Goal: Task Accomplishment & Management: Use online tool/utility

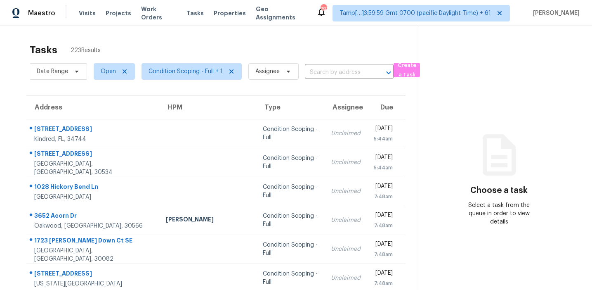
click at [175, 48] on div "Tasks 223 Results" at bounding box center [224, 49] width 389 height 21
click at [191, 44] on div "Tasks 223 Results" at bounding box center [224, 49] width 389 height 21
click at [102, 72] on span "Open" at bounding box center [108, 71] width 15 height 8
click at [109, 120] on label "Blocked" at bounding box center [114, 118] width 33 height 8
click at [104, 119] on input "Blocked" at bounding box center [100, 116] width 5 height 5
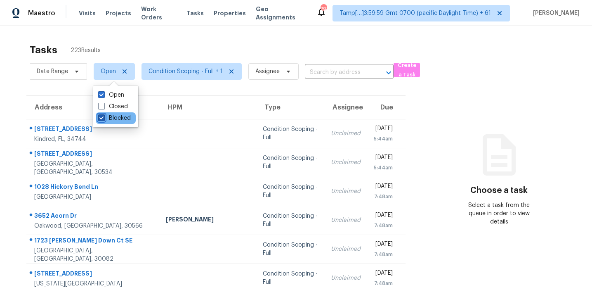
checkbox input "true"
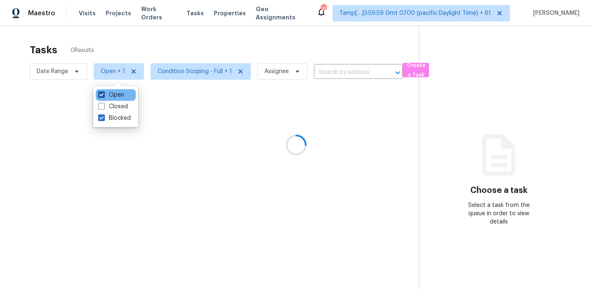
click at [113, 95] on label "Open" at bounding box center [111, 95] width 26 height 8
click at [104, 95] on input "Open" at bounding box center [100, 93] width 5 height 5
checkbox input "false"
click at [236, 44] on div at bounding box center [296, 145] width 592 height 290
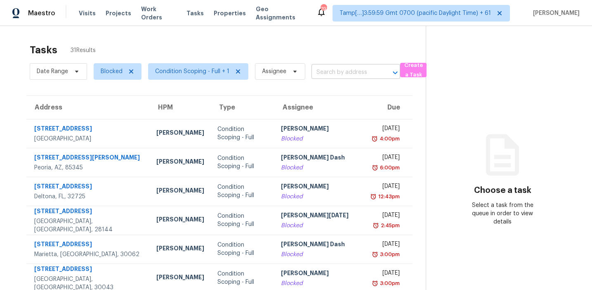
click at [335, 68] on input "text" at bounding box center [345, 72] width 66 height 13
paste input "[STREET_ADDRESS]"
type input "[STREET_ADDRESS]"
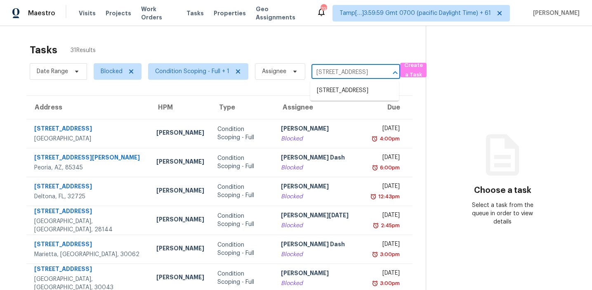
click at [338, 87] on li "[STREET_ADDRESS]" at bounding box center [354, 91] width 89 height 14
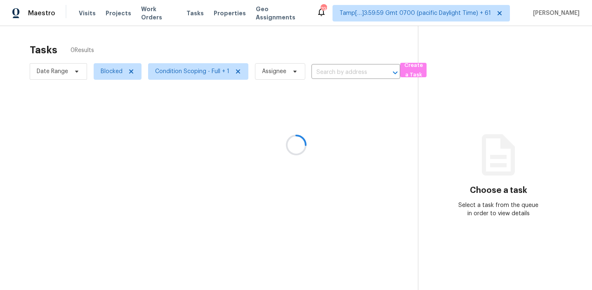
type input "[STREET_ADDRESS]"
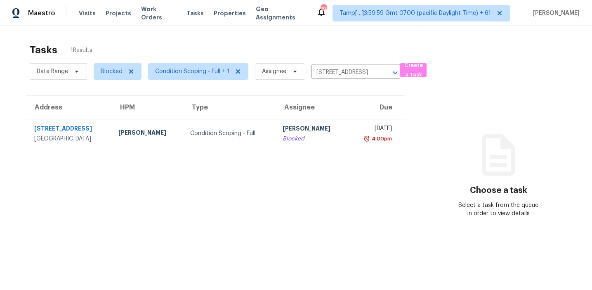
click at [348, 133] on td "[DATE] 4:00pm" at bounding box center [376, 133] width 57 height 29
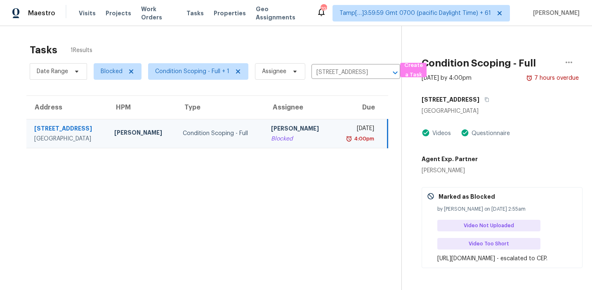
scroll to position [28, 0]
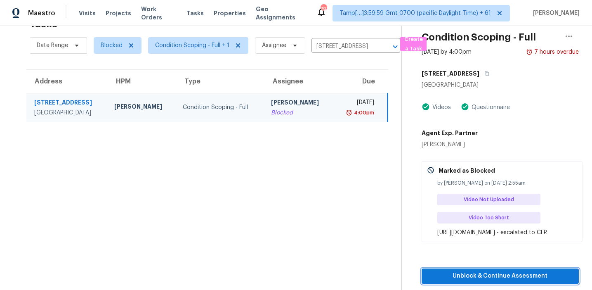
click at [481, 279] on span "Unblock & Continue Assessment" at bounding box center [500, 276] width 144 height 10
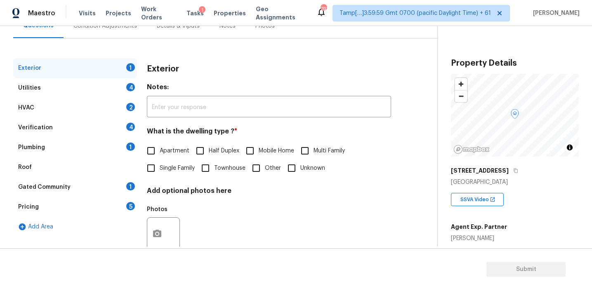
scroll to position [76, 0]
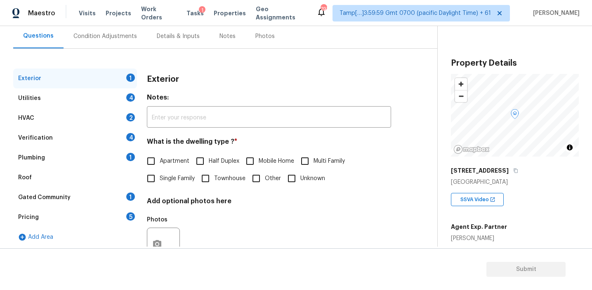
click at [208, 75] on div "Exterior" at bounding box center [269, 79] width 244 height 21
click at [509, 189] on div "SSVA Video" at bounding box center [515, 196] width 128 height 20
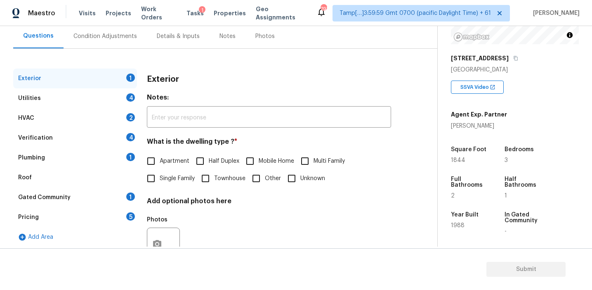
scroll to position [113, 0]
click at [395, 188] on div "Exterior 1 Utilities 4 HVAC 2 Verification 4 Plumbing 1 Roof Gated Community 1 …" at bounding box center [215, 172] width 404 height 207
click at [115, 221] on div "Pricing 5" at bounding box center [75, 217] width 124 height 20
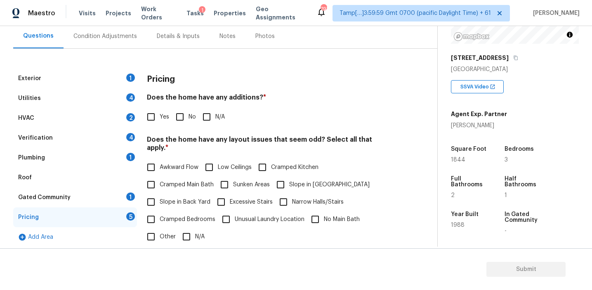
click at [264, 53] on div "Exterior 1 Utilities 4 HVAC 2 Verification 4 Plumbing 1 Roof Gated Community 1 …" at bounding box center [215, 219] width 404 height 341
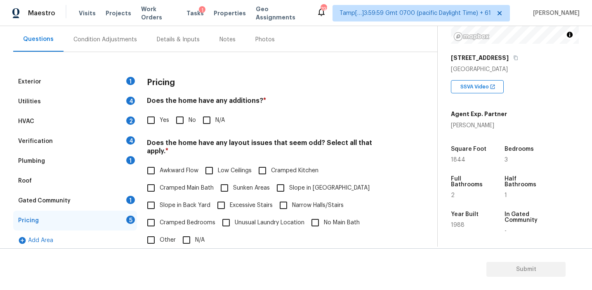
click at [515, 163] on div "Bedrooms 3" at bounding box center [530, 154] width 51 height 30
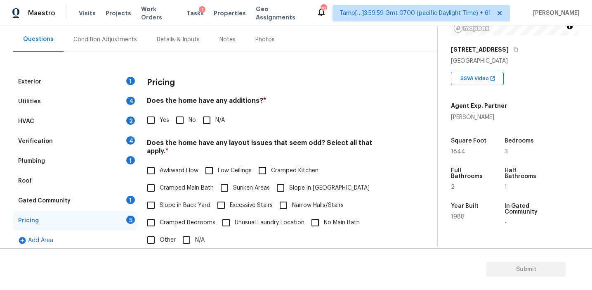
scroll to position [116, 0]
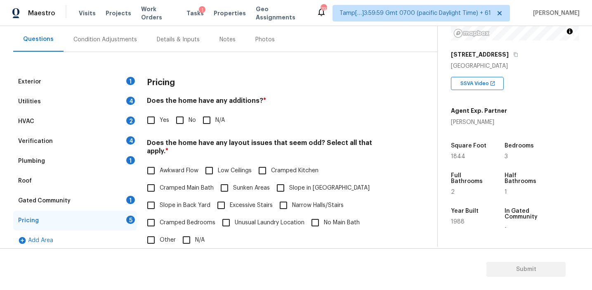
click at [123, 41] on div "Condition Adjustments" at bounding box center [105, 39] width 64 height 8
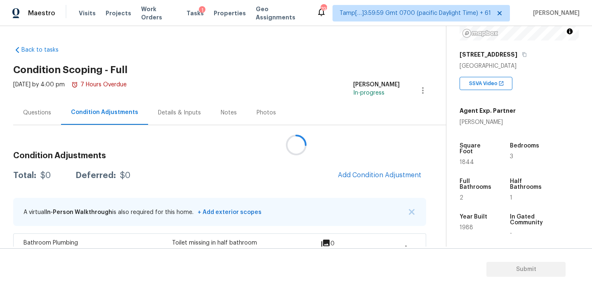
click at [310, 174] on div at bounding box center [296, 145] width 592 height 290
click at [303, 169] on div at bounding box center [296, 145] width 592 height 290
click at [303, 169] on div "Total: $7319 Deferred: $0 Add Condition Adjustment" at bounding box center [219, 175] width 413 height 18
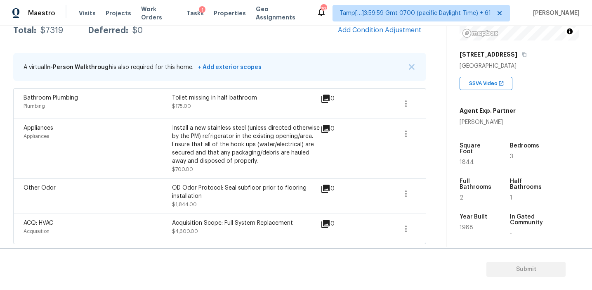
click at [260, 139] on div "Install a new stainless steel (unless directed otherwise by the PM) refrigerato…" at bounding box center [246, 144] width 149 height 41
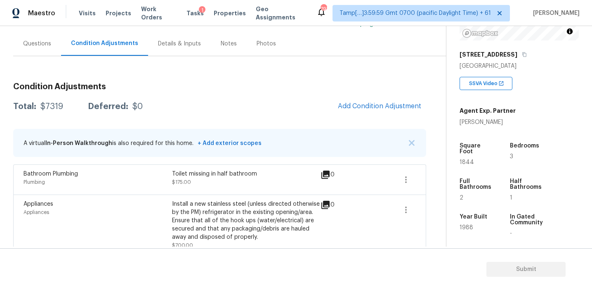
scroll to position [74, 0]
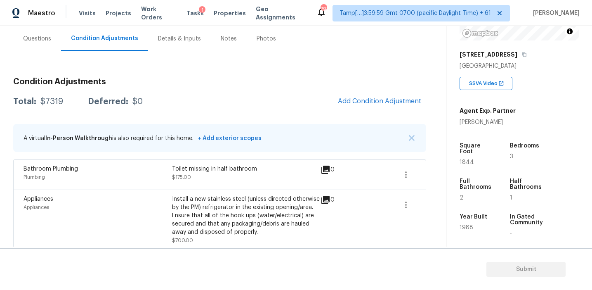
click at [271, 107] on div "Total: $7319 Deferred: $0 Add Condition Adjustment" at bounding box center [219, 101] width 413 height 18
click at [173, 99] on div "Total: $7319 Deferred: $0 Add Condition Adjustment" at bounding box center [219, 101] width 413 height 18
click at [27, 27] on div "Questions" at bounding box center [37, 38] width 48 height 24
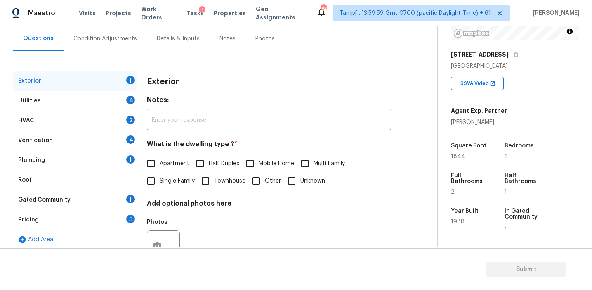
click at [94, 212] on div "Pricing 5" at bounding box center [75, 220] width 124 height 20
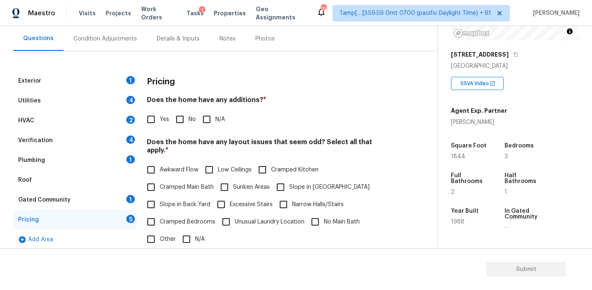
click at [277, 132] on div "Pricing Does the home have any additions? * Yes No N/A Does the home have any l…" at bounding box center [269, 231] width 244 height 321
click at [175, 65] on div "Exterior 1 Utilities 4 HVAC 2 Verification 4 Plumbing 1 Roof Gated Community 1 …" at bounding box center [215, 221] width 404 height 341
click at [496, 155] on div "Square Foot 1844" at bounding box center [476, 151] width 51 height 30
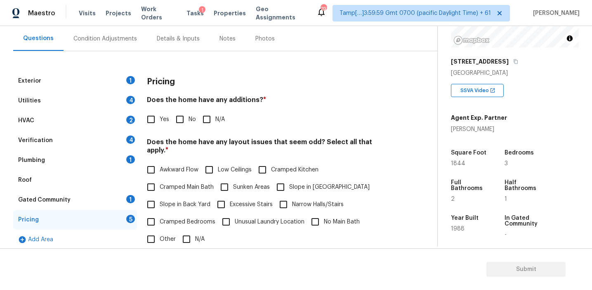
scroll to position [71, 0]
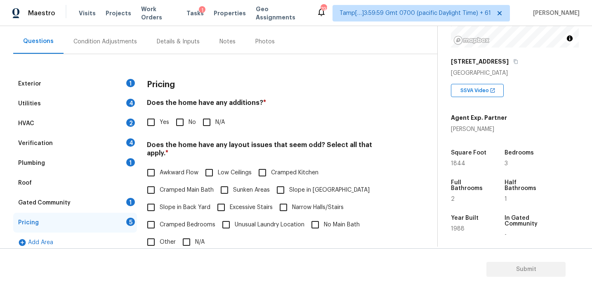
click at [173, 88] on h3 "Pricing" at bounding box center [161, 84] width 28 height 8
click at [227, 96] on div "Pricing Does the home have any additions? * Yes No N/A Does the home have any l…" at bounding box center [269, 234] width 244 height 321
click at [185, 123] on input "No" at bounding box center [179, 121] width 17 height 17
checkbox input "true"
click at [226, 136] on div "Pricing Does the home have any additions? * Yes No N/A Does the home have any l…" at bounding box center [269, 234] width 244 height 321
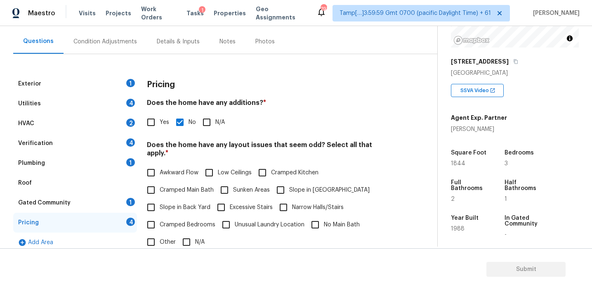
click at [226, 136] on div "Pricing Does the home have any additions? * Yes No N/A Does the home have any l…" at bounding box center [269, 234] width 244 height 321
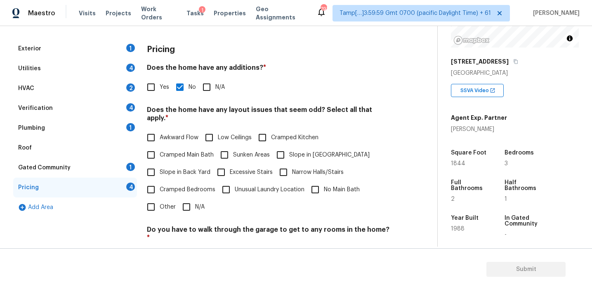
scroll to position [112, 0]
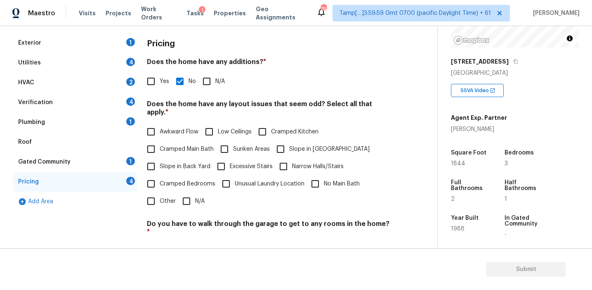
click at [278, 140] on input "Slope in [GEOGRAPHIC_DATA]" at bounding box center [280, 148] width 17 height 17
checkbox input "true"
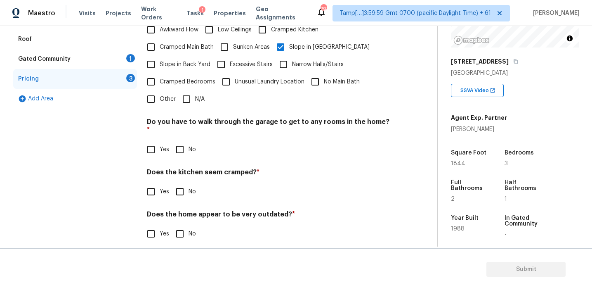
scroll to position [206, 0]
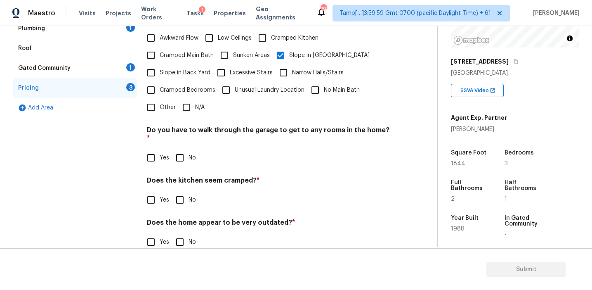
click at [179, 149] on input "No" at bounding box center [179, 157] width 17 height 17
checkbox input "true"
click at [179, 192] on input "No" at bounding box center [179, 200] width 17 height 17
checkbox input "true"
click at [181, 234] on input "No" at bounding box center [179, 242] width 17 height 17
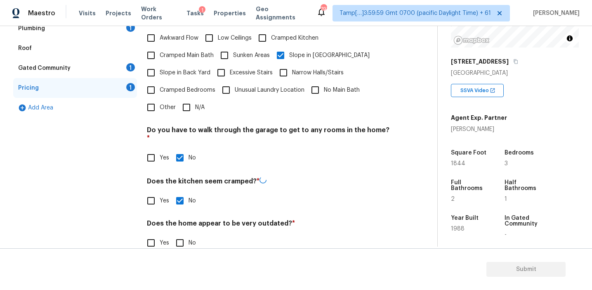
checkbox input "true"
click at [109, 66] on div "Gated Community 1" at bounding box center [75, 68] width 124 height 20
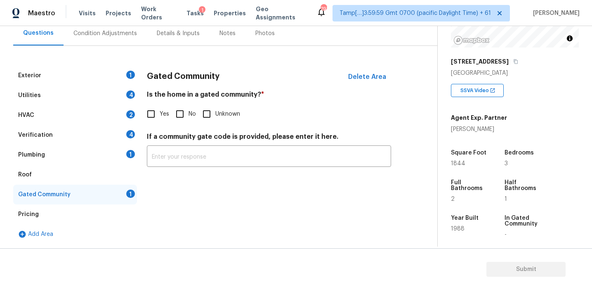
scroll to position [79, 0]
click at [184, 104] on div "Is the home in a gated community? * Yes No Unknown" at bounding box center [269, 106] width 244 height 32
click at [178, 113] on input "No" at bounding box center [179, 113] width 17 height 17
checkbox input "true"
click at [103, 147] on div "Plumbing 1" at bounding box center [75, 155] width 124 height 20
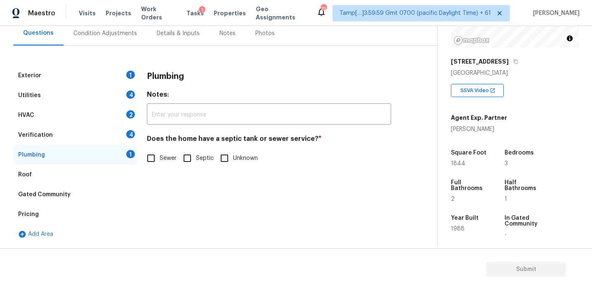
click at [163, 162] on span "Sewer" at bounding box center [168, 158] width 17 height 9
click at [160, 162] on input "Sewer" at bounding box center [150, 157] width 17 height 17
checkbox input "true"
click at [115, 142] on div "Verification 4" at bounding box center [75, 135] width 124 height 20
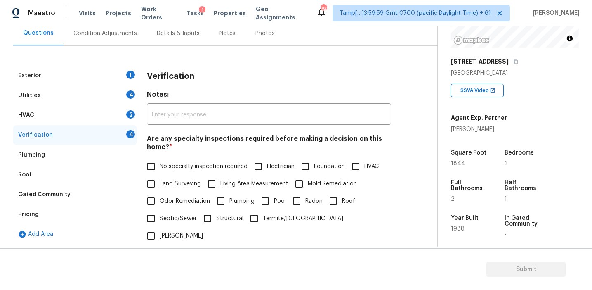
click at [115, 142] on div "Verification 4" at bounding box center [75, 135] width 124 height 20
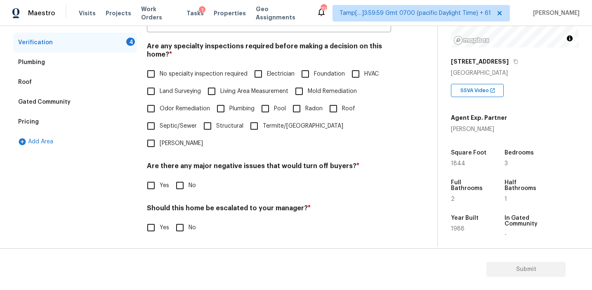
scroll to position [207, 0]
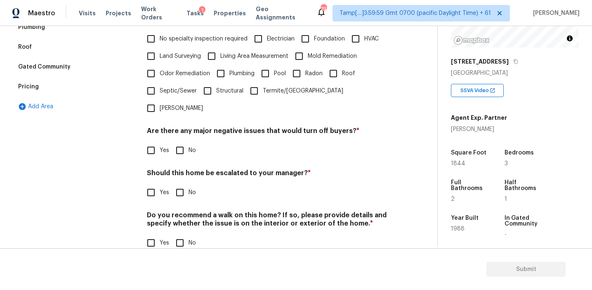
click at [179, 142] on input "No" at bounding box center [179, 150] width 17 height 17
checkbox input "true"
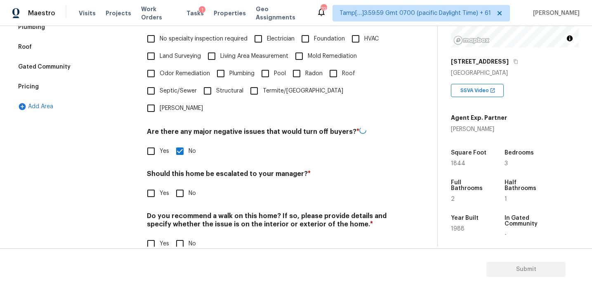
click at [180, 184] on input "No" at bounding box center [179, 192] width 17 height 17
checkbox input "true"
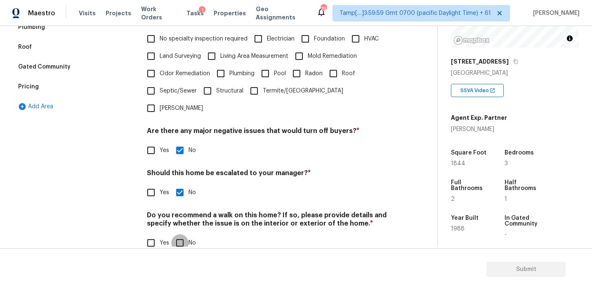
click at [177, 234] on input "No" at bounding box center [179, 242] width 17 height 17
checkbox input "true"
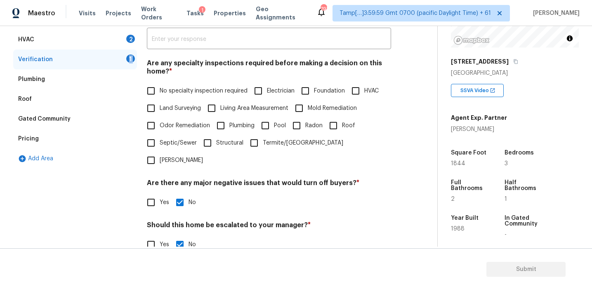
scroll to position [151, 0]
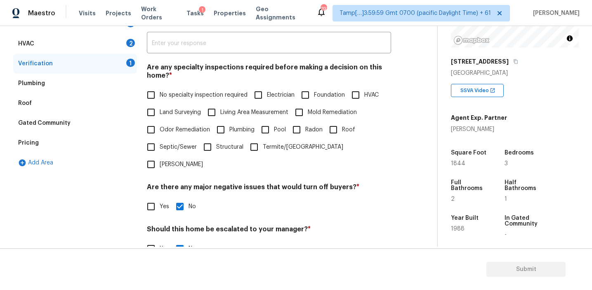
click at [166, 98] on span "No specialty inspection required" at bounding box center [204, 95] width 88 height 9
click at [160, 98] on input "No specialty inspection required" at bounding box center [150, 94] width 17 height 17
checkbox input "true"
click at [104, 47] on div "HVAC 2" at bounding box center [75, 44] width 124 height 20
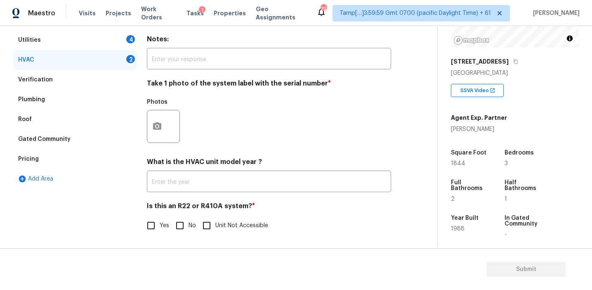
scroll to position [135, 0]
click at [180, 225] on input "No" at bounding box center [179, 225] width 17 height 17
checkbox input "true"
click at [164, 115] on button "button" at bounding box center [157, 126] width 20 height 32
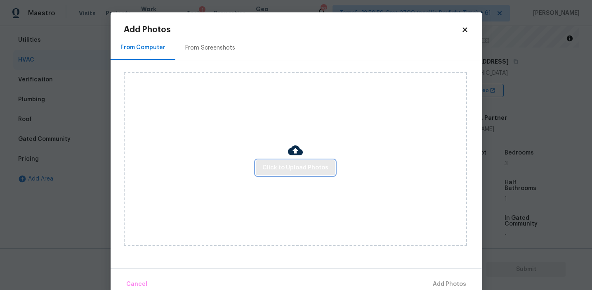
click at [258, 160] on button "Click to Upload Photos" at bounding box center [295, 167] width 79 height 15
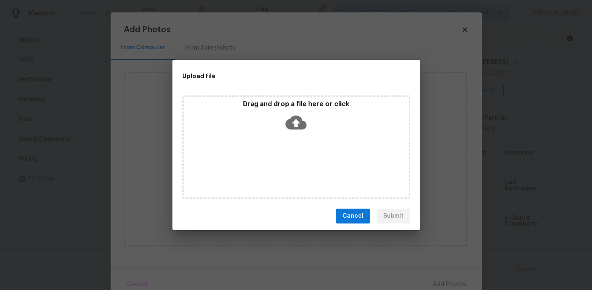
click at [271, 98] on div "Drag and drop a file here or click" at bounding box center [296, 146] width 228 height 103
click at [225, 48] on div "Upload file Drag and drop a file here or click Cancel Submit" at bounding box center [296, 145] width 592 height 290
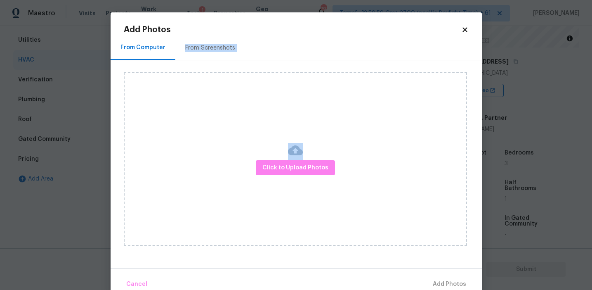
click at [225, 48] on div "From Screenshots" at bounding box center [210, 48] width 50 height 8
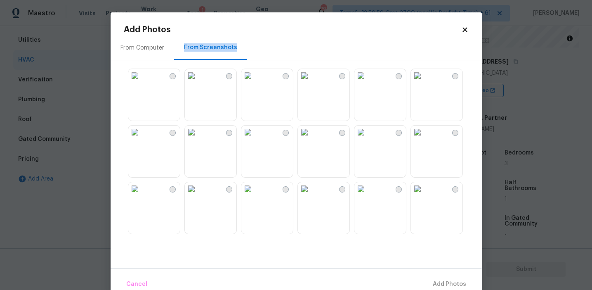
click at [281, 44] on div "From Computer From Screenshots" at bounding box center [296, 47] width 371 height 25
click at [293, 156] on div at bounding box center [303, 150] width 358 height 173
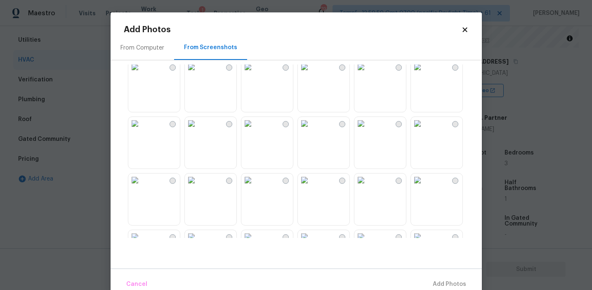
scroll to position [157, 0]
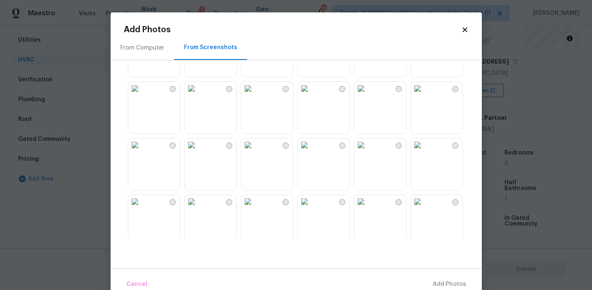
click at [311, 95] on img at bounding box center [304, 88] width 13 height 13
click at [255, 151] on img at bounding box center [247, 144] width 13 height 13
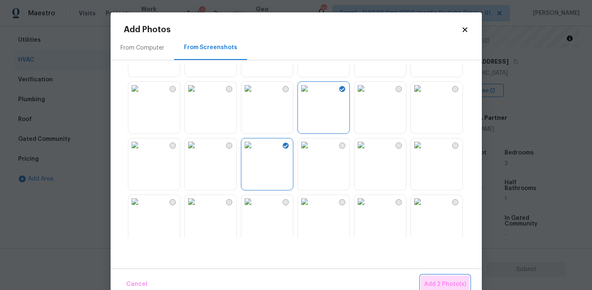
click at [453, 281] on span "Add 2 Photo(s)" at bounding box center [445, 284] width 42 height 10
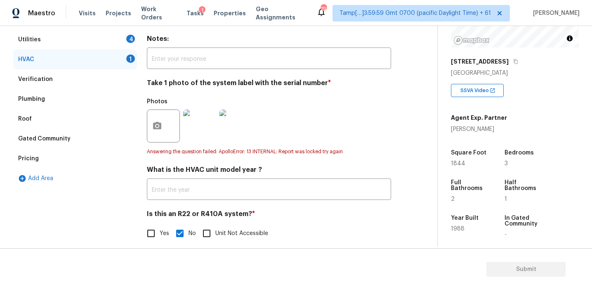
click at [119, 40] on div "Utilities 4" at bounding box center [75, 40] width 124 height 20
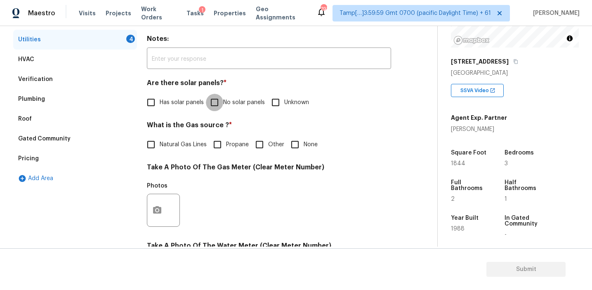
click at [221, 100] on input "No solar panels" at bounding box center [214, 102] width 17 height 17
checkbox input "true"
click at [299, 146] on input "None" at bounding box center [294, 144] width 17 height 17
checkbox input "true"
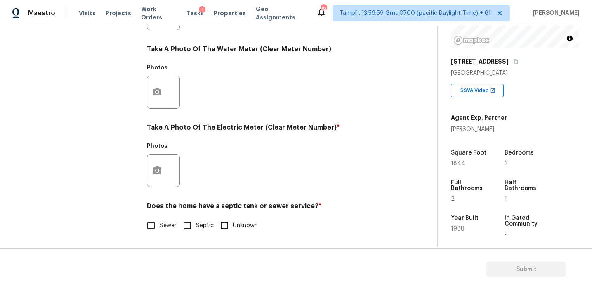
click at [165, 224] on span "Sewer" at bounding box center [168, 225] width 17 height 9
click at [160, 224] on input "Sewer" at bounding box center [150, 225] width 17 height 17
checkbox input "true"
click at [158, 163] on button "button" at bounding box center [157, 170] width 20 height 32
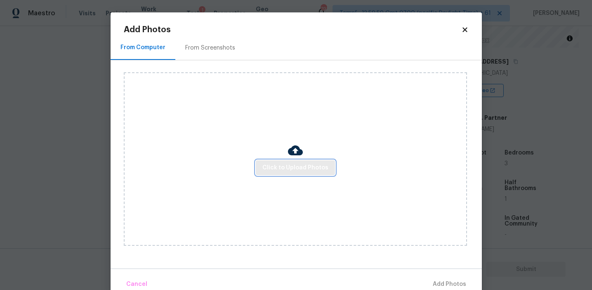
click at [273, 164] on span "Click to Upload Photos" at bounding box center [295, 168] width 66 height 10
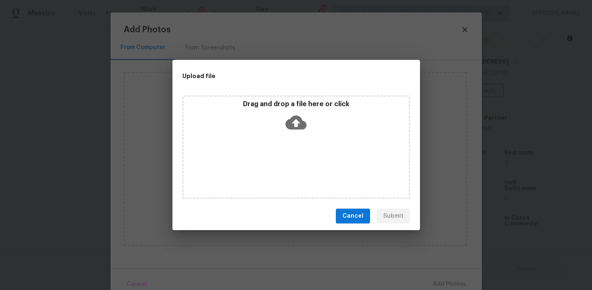
click at [273, 103] on p "Drag and drop a file here or click" at bounding box center [296, 104] width 225 height 9
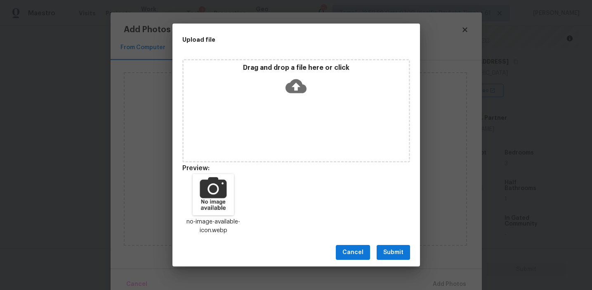
click at [392, 247] on span "Submit" at bounding box center [393, 252] width 20 height 10
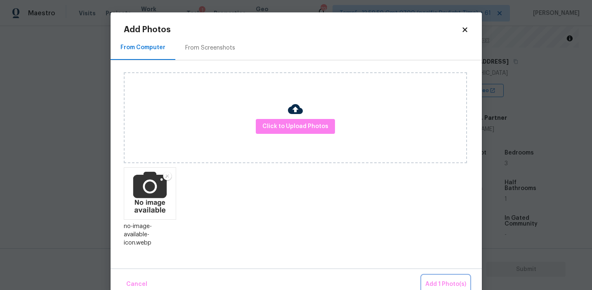
click at [441, 284] on span "Add 1 Photo(s)" at bounding box center [446, 284] width 41 height 10
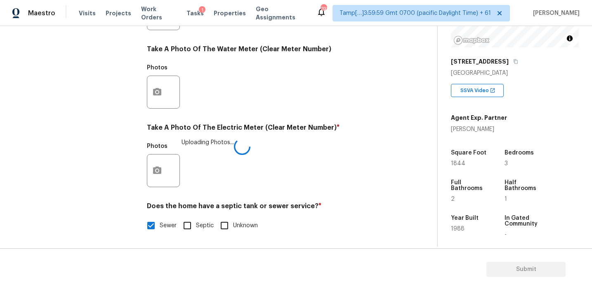
click at [331, 164] on div "Photos Uploading Photos..." at bounding box center [269, 165] width 244 height 54
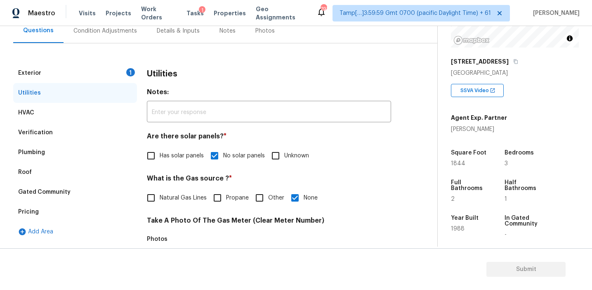
scroll to position [76, 0]
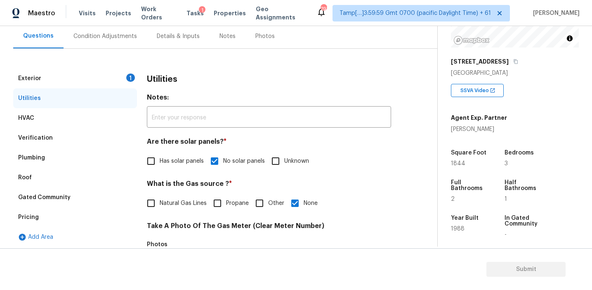
click at [125, 79] on div "Exterior 1" at bounding box center [75, 79] width 124 height 20
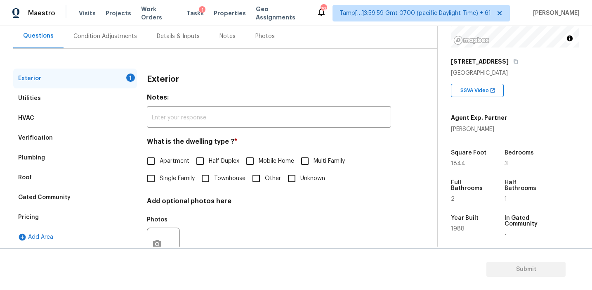
click at [161, 173] on label "Single Family" at bounding box center [168, 178] width 52 height 17
click at [160, 173] on input "Single Family" at bounding box center [150, 178] width 17 height 17
checkbox input "true"
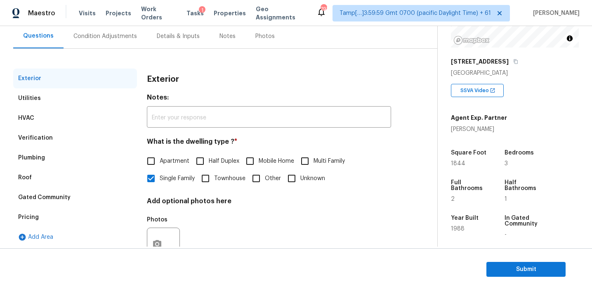
click at [128, 38] on div "Condition Adjustments" at bounding box center [105, 36] width 64 height 8
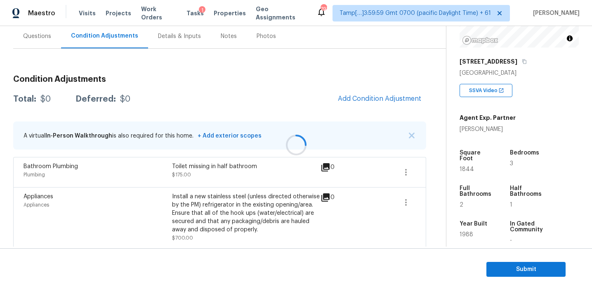
scroll to position [77, 0]
click at [214, 111] on div "Condition Adjustments Total: $0 Deferred: $0 Add Condition Adjustment A virtual…" at bounding box center [219, 189] width 413 height 243
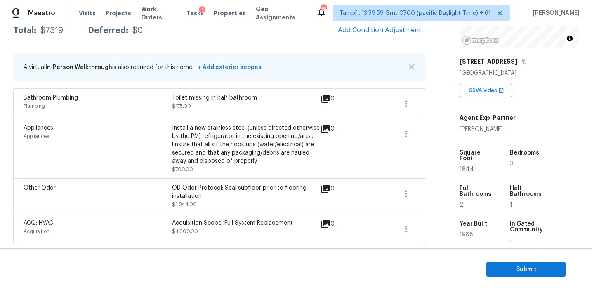
click at [272, 125] on div "Install a new stainless steel (unless directed otherwise by the PM) refrigerato…" at bounding box center [246, 144] width 149 height 41
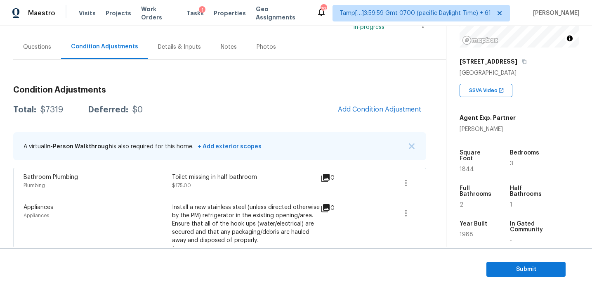
scroll to position [66, 0]
click at [272, 125] on div "Condition Adjustments Total: $7319 Deferred: $0 Add Condition Adjustment A virt…" at bounding box center [219, 201] width 413 height 244
click at [275, 98] on div "Condition Adjustments Total: $7319 Deferred: $0 Add Condition Adjustment A virt…" at bounding box center [219, 201] width 413 height 244
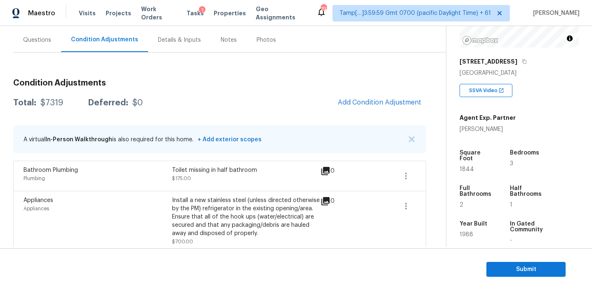
scroll to position [72, 0]
click at [275, 98] on div "Total: $7319 Deferred: $0 Add Condition Adjustment" at bounding box center [219, 104] width 413 height 18
click at [373, 111] on button "Add Condition Adjustment" at bounding box center [379, 103] width 93 height 17
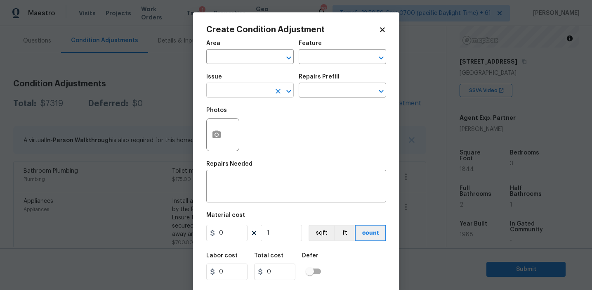
click at [249, 87] on input "text" at bounding box center [238, 91] width 64 height 13
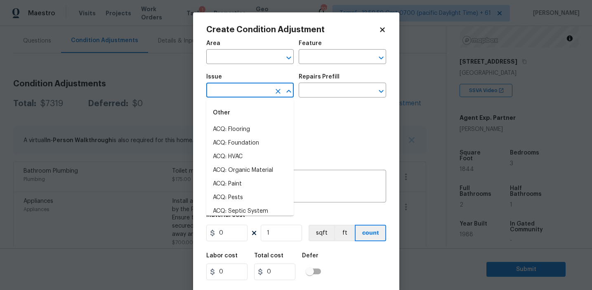
type input "p"
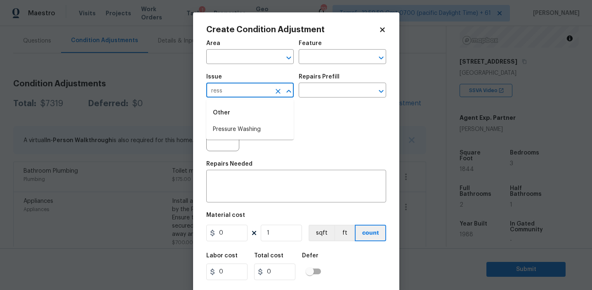
click at [259, 127] on li "Pressure Washing" at bounding box center [249, 130] width 87 height 14
type input "Pressure Washing"
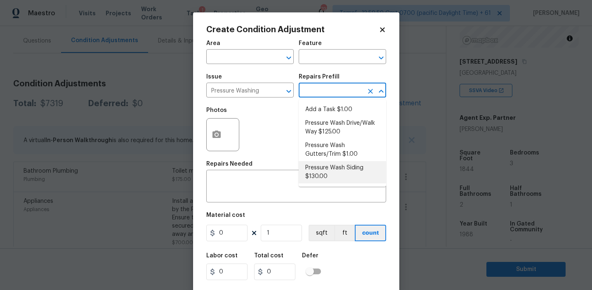
click at [324, 169] on li "Pressure Wash Siding $130.00" at bounding box center [342, 172] width 87 height 22
type input "Siding"
type textarea "Protect areas as needed for pressure washing. Pressure wash the siding on the h…"
type input "130"
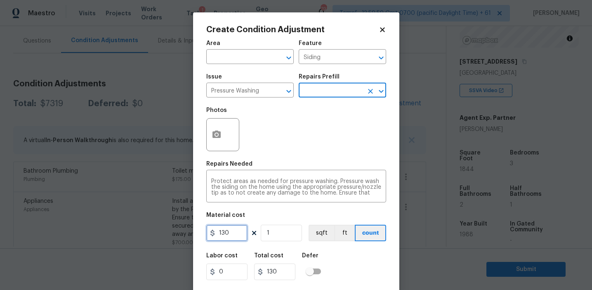
click at [235, 232] on input "130" at bounding box center [226, 233] width 41 height 17
type input "300"
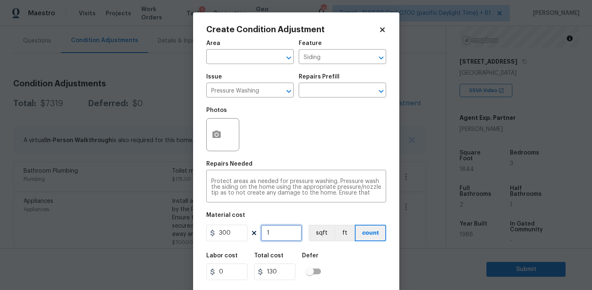
type input "300"
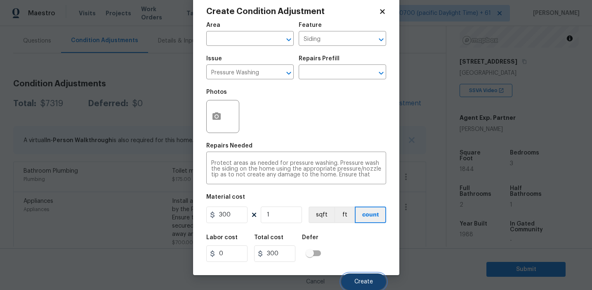
click at [360, 288] on button "Create" at bounding box center [363, 281] width 45 height 17
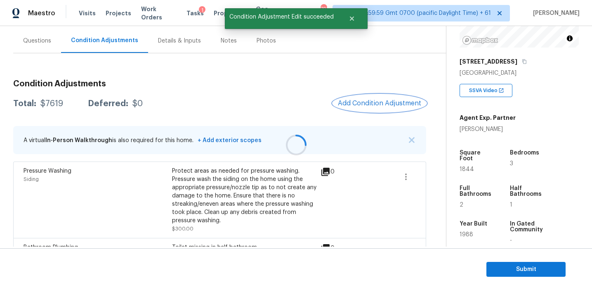
scroll to position [0, 0]
click at [258, 104] on div at bounding box center [296, 145] width 592 height 290
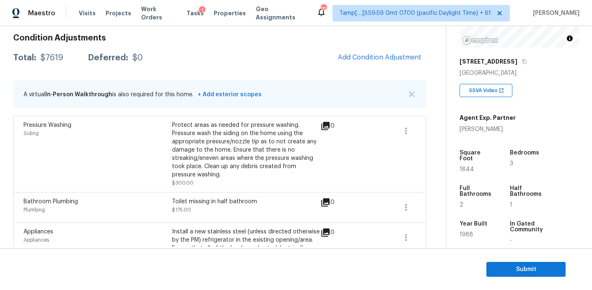
scroll to position [109, 0]
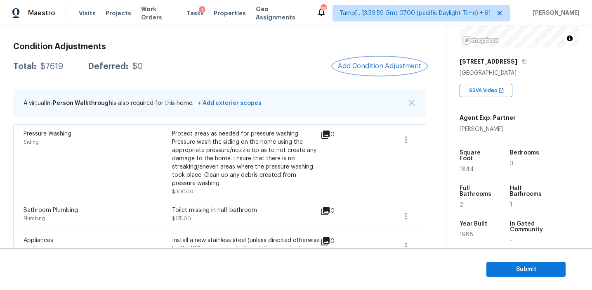
click at [355, 64] on span "Add Condition Adjustment" at bounding box center [379, 65] width 83 height 7
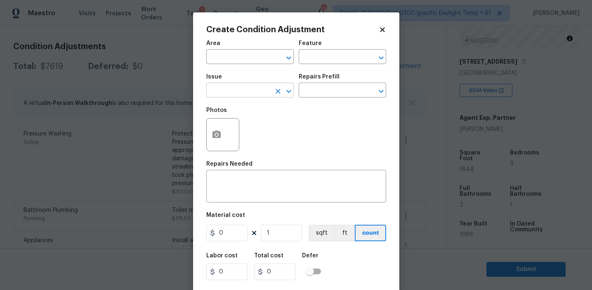
click at [237, 87] on input "text" at bounding box center [238, 91] width 64 height 13
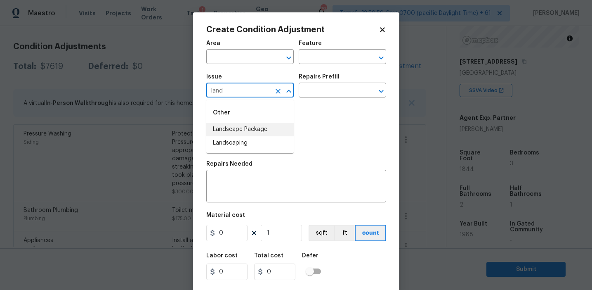
click at [250, 129] on li "Landscape Package" at bounding box center [249, 130] width 87 height 14
type input "Landscape Package"
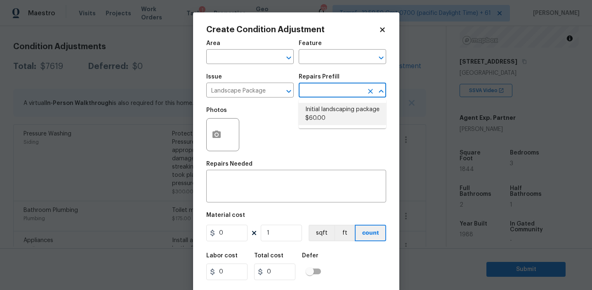
click at [321, 115] on li "Initial landscaping package $60.00" at bounding box center [342, 114] width 87 height 22
type input "Home Readiness Packages"
type textarea "Mowing of grass up to 6" in height. Mow, edge along driveways & sidewalks, trim…"
type input "60"
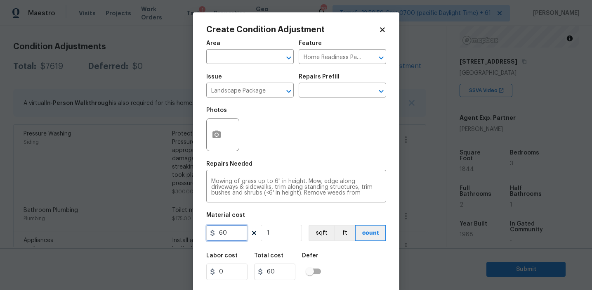
click at [228, 236] on input "60" at bounding box center [226, 233] width 41 height 17
type input "300"
click at [222, 132] on button "button" at bounding box center [217, 134] width 20 height 32
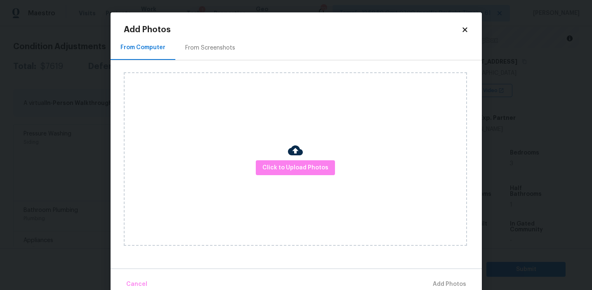
click at [227, 47] on div "From Screenshots" at bounding box center [210, 48] width 50 height 8
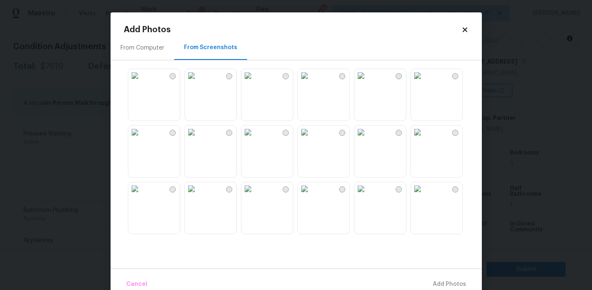
click at [198, 82] on img at bounding box center [191, 75] width 13 height 13
click at [311, 82] on img at bounding box center [304, 75] width 13 height 13
click at [255, 82] on img at bounding box center [247, 75] width 13 height 13
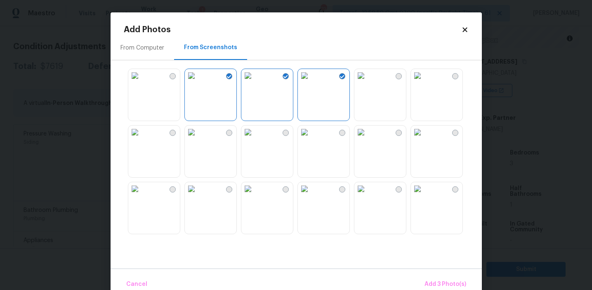
click at [368, 82] on img at bounding box center [361, 75] width 13 height 13
click at [428, 281] on span "Add 4 Photo(s)" at bounding box center [445, 284] width 43 height 10
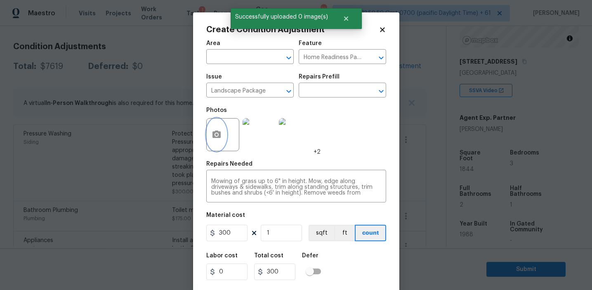
scroll to position [19, 0]
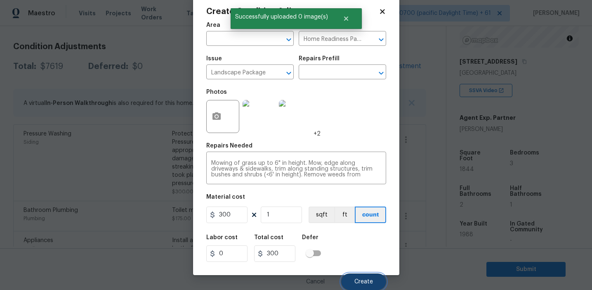
click at [355, 276] on button "Create" at bounding box center [363, 281] width 45 height 17
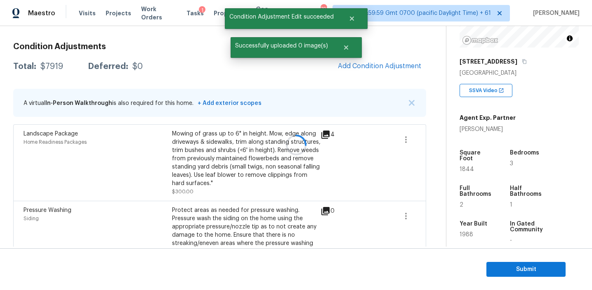
scroll to position [0, 0]
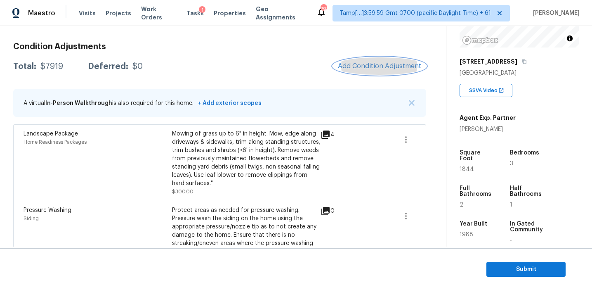
click at [374, 64] on span "Add Condition Adjustment" at bounding box center [379, 65] width 83 height 7
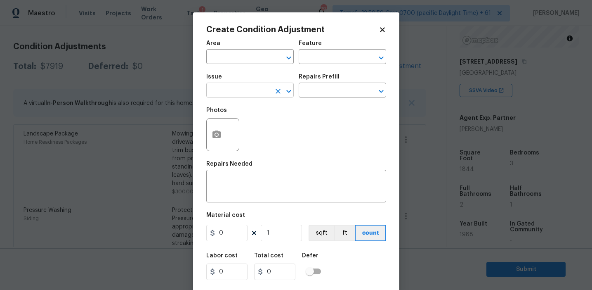
click at [253, 87] on input "text" at bounding box center [238, 91] width 64 height 13
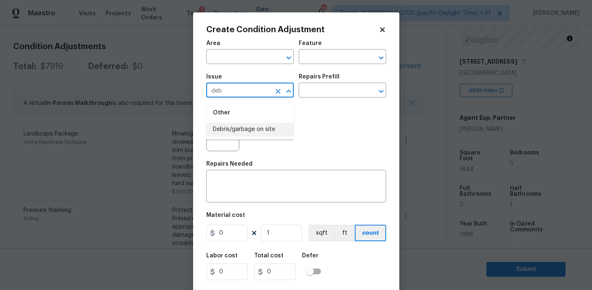
click at [264, 128] on li "Debris/garbage on site" at bounding box center [249, 130] width 87 height 14
type input "Debris/garbage on site"
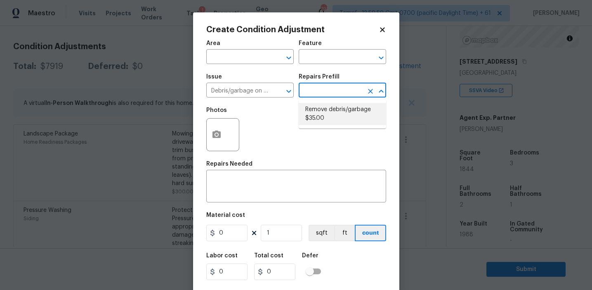
click at [318, 109] on li "Remove debris/garbage $35.00" at bounding box center [342, 114] width 87 height 22
type textarea "Remove, haul off, and properly dispose of any debris left by seller to offsite …"
type input "35"
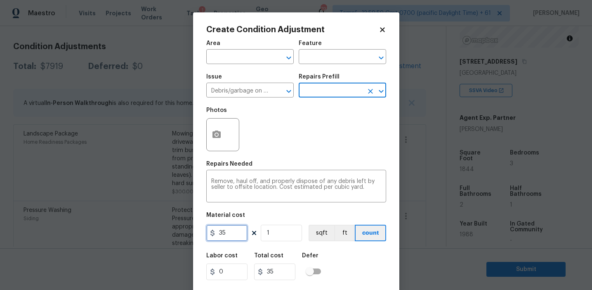
click at [229, 234] on input "35" at bounding box center [226, 233] width 41 height 17
click at [222, 236] on input "350" at bounding box center [226, 233] width 41 height 17
type input "250"
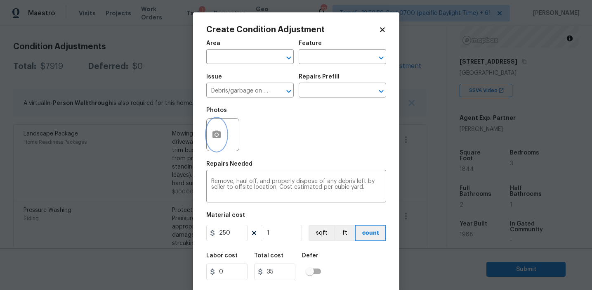
type input "250"
click at [217, 135] on circle "button" at bounding box center [216, 134] width 2 height 2
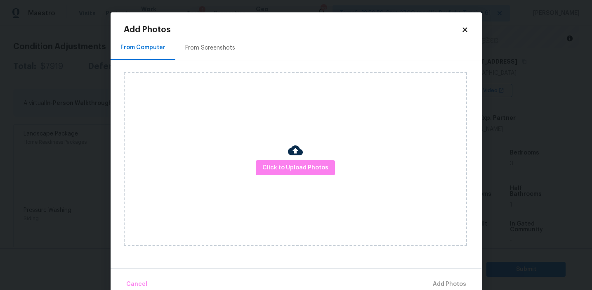
click at [222, 50] on div "From Screenshots" at bounding box center [210, 48] width 50 height 8
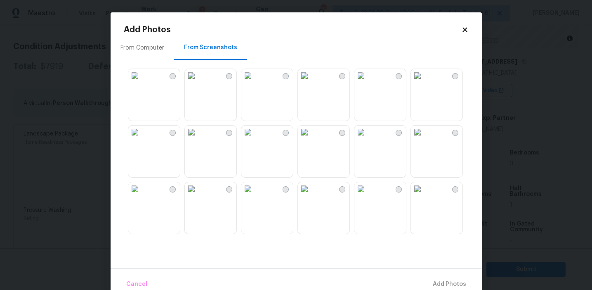
click at [255, 82] on img at bounding box center [247, 75] width 13 height 13
click at [198, 82] on img at bounding box center [191, 75] width 13 height 13
click at [255, 82] on img at bounding box center [247, 75] width 13 height 13
click at [311, 82] on img at bounding box center [304, 75] width 13 height 13
click at [142, 195] on img at bounding box center [134, 188] width 13 height 13
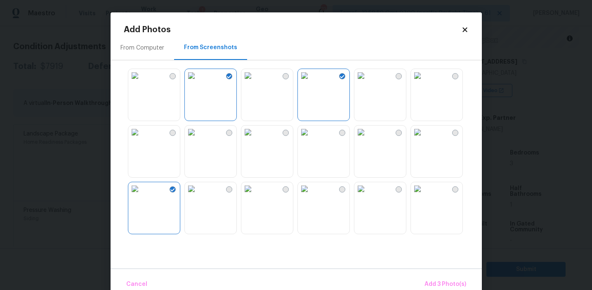
click at [424, 195] on img at bounding box center [417, 188] width 13 height 13
click at [430, 283] on span "Add 4 Photo(s)" at bounding box center [445, 284] width 43 height 10
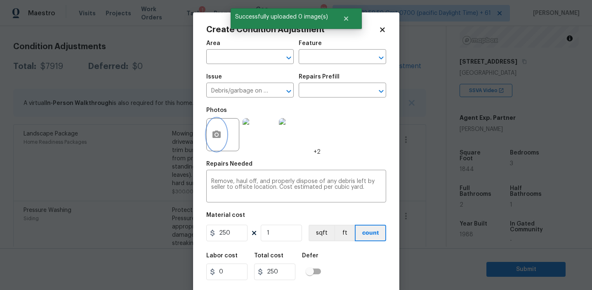
scroll to position [19, 0]
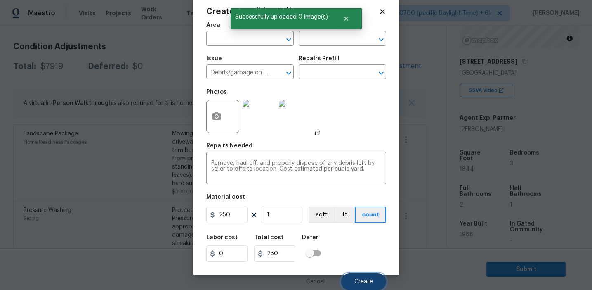
click at [364, 279] on span "Create" at bounding box center [364, 282] width 19 height 6
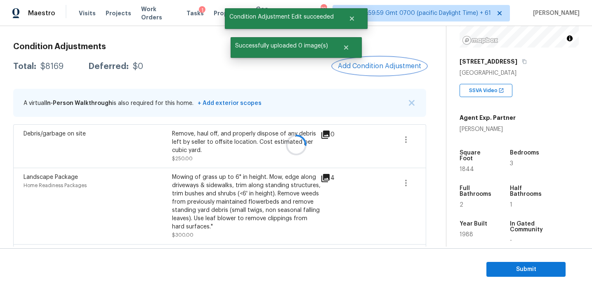
scroll to position [0, 0]
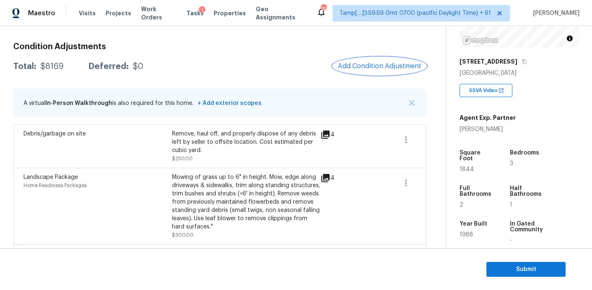
click at [354, 59] on button "Add Condition Adjustment" at bounding box center [379, 65] width 93 height 17
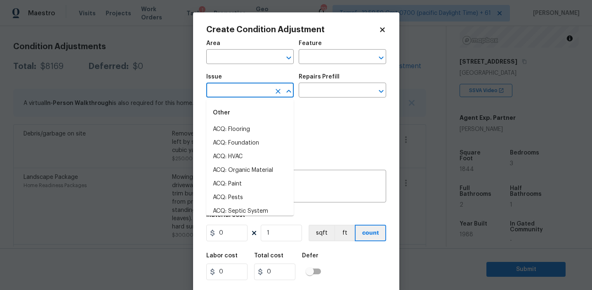
click at [252, 90] on input "text" at bounding box center [238, 91] width 64 height 13
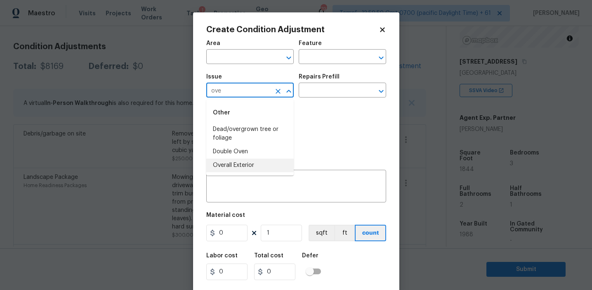
click at [260, 162] on li "Overall Exterior" at bounding box center [249, 165] width 87 height 14
type input "Overall Exterior"
click at [323, 59] on input "text" at bounding box center [331, 57] width 64 height 13
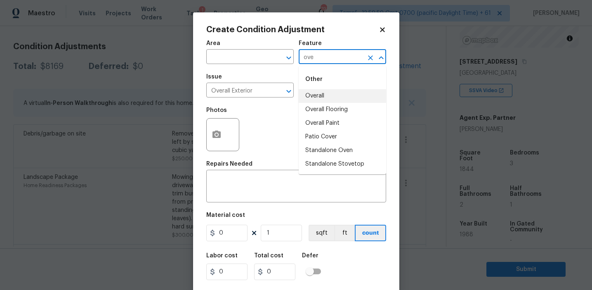
click at [319, 95] on li "Overall" at bounding box center [342, 96] width 87 height 14
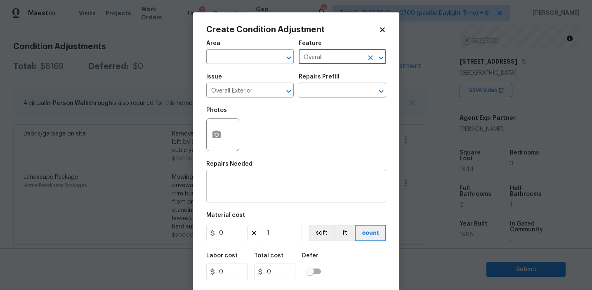
type input "Overall"
click at [261, 184] on textarea at bounding box center [296, 186] width 170 height 17
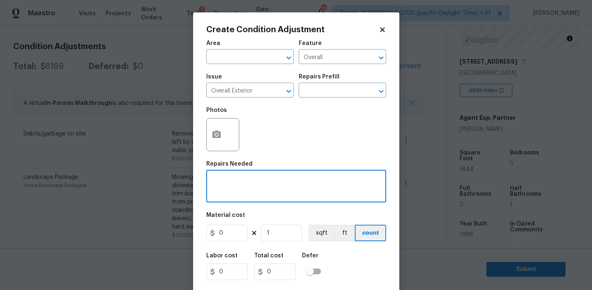
paste textarea "Overall exterior repairs (siding, stucco, fencing, decking, soffit, [PERSON_NAM…"
click at [348, 180] on textarea "Overall exterior repairs (siding, stucco, fencing, decking, soffit, [PERSON_NAM…" at bounding box center [296, 186] width 170 height 17
type textarea "Overall exterior repairs (siding, stucco, fencing, soffit, [PERSON_NAME], trims…"
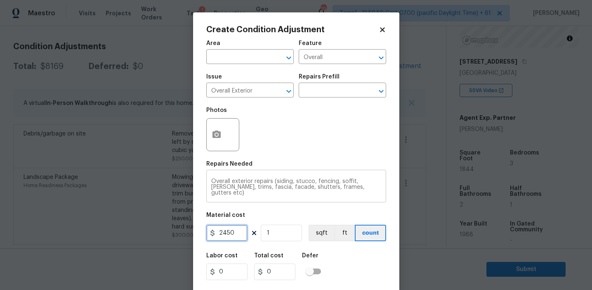
type input "2450"
click at [236, 234] on input "2450" at bounding box center [226, 233] width 41 height 17
type input "1950"
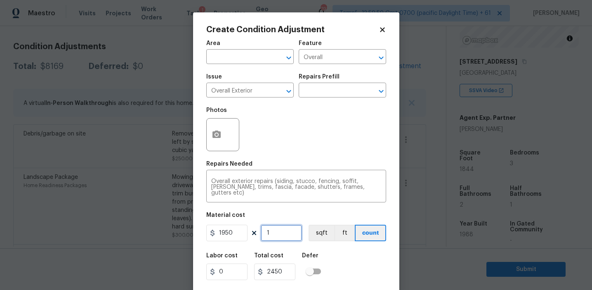
type input "1950"
click at [219, 125] on button "button" at bounding box center [217, 134] width 20 height 32
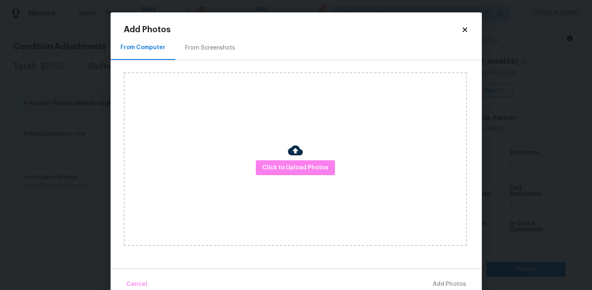
click at [214, 50] on div "From Screenshots" at bounding box center [210, 48] width 50 height 8
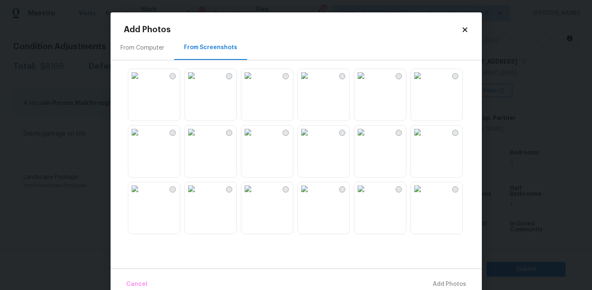
click at [198, 82] on img at bounding box center [191, 75] width 13 height 13
click at [255, 82] on img at bounding box center [247, 75] width 13 height 13
click at [142, 139] on img at bounding box center [134, 131] width 13 height 13
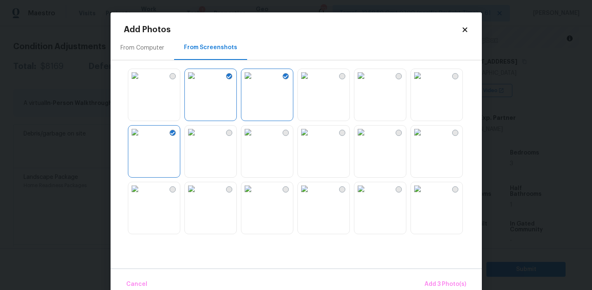
click at [368, 195] on img at bounding box center [361, 188] width 13 height 13
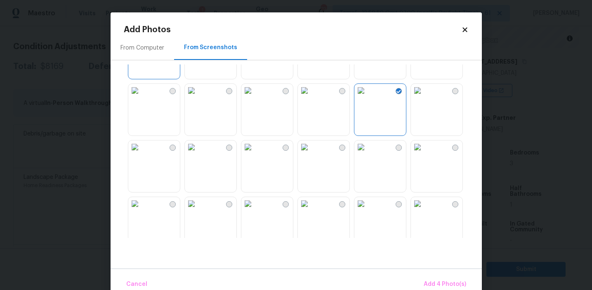
click at [142, 210] on img at bounding box center [134, 203] width 13 height 13
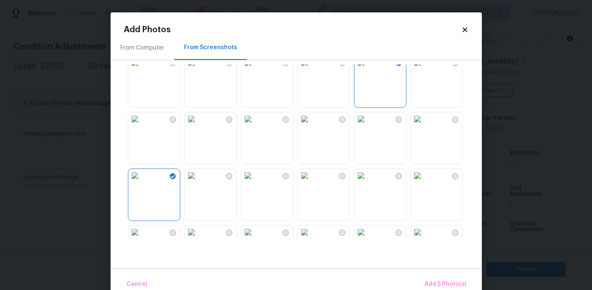
scroll to position [153, 0]
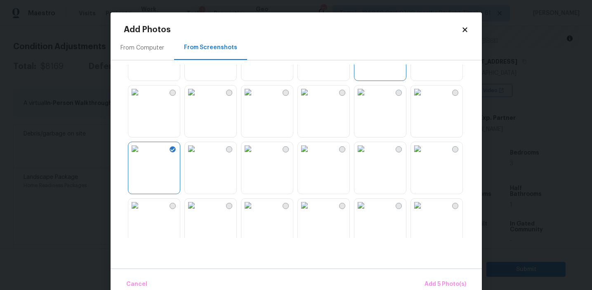
click at [311, 99] on img at bounding box center [304, 91] width 13 height 13
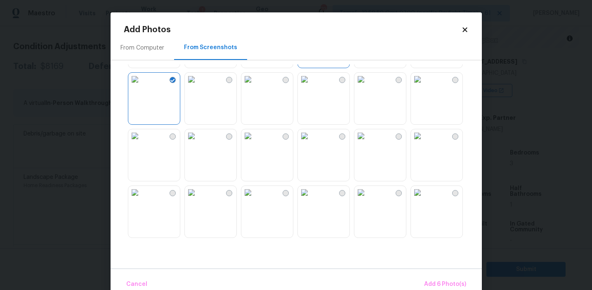
scroll to position [291, 0]
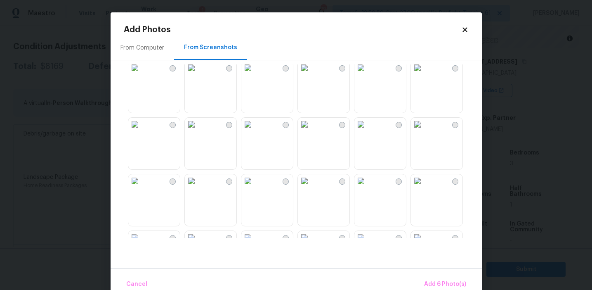
click at [255, 131] on img at bounding box center [247, 124] width 13 height 13
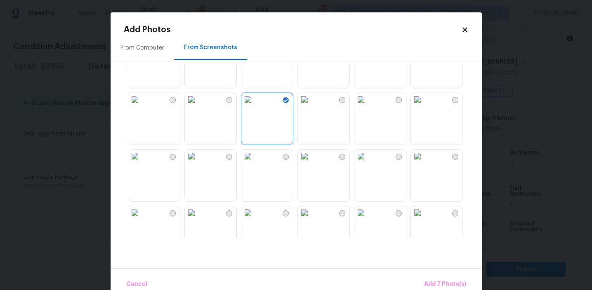
click at [368, 163] on img at bounding box center [361, 155] width 13 height 13
click at [424, 163] on img at bounding box center [417, 155] width 13 height 13
click at [142, 163] on img at bounding box center [134, 155] width 13 height 13
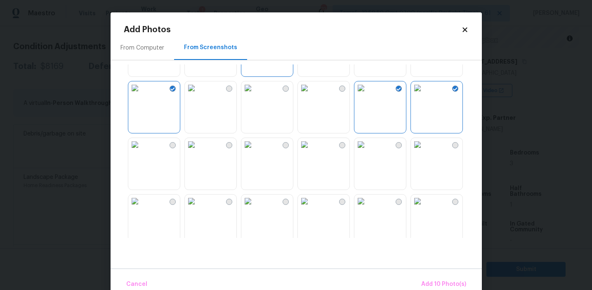
scroll to position [394, 0]
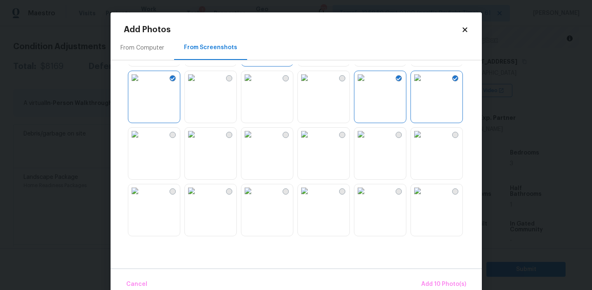
click at [198, 141] on img at bounding box center [191, 134] width 13 height 13
click at [142, 141] on img at bounding box center [134, 134] width 13 height 13
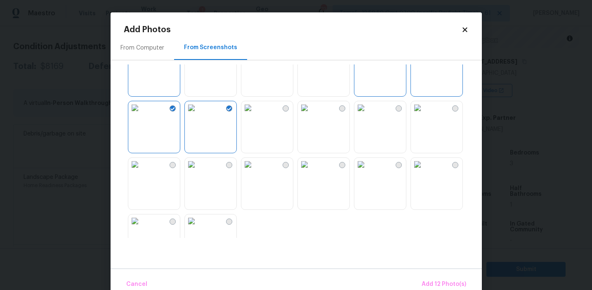
scroll to position [449, 0]
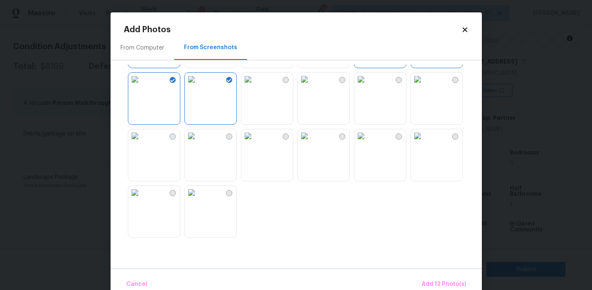
click at [311, 142] on img at bounding box center [304, 135] width 13 height 13
click at [428, 280] on span "Add 12 Photo(s)" at bounding box center [444, 284] width 45 height 10
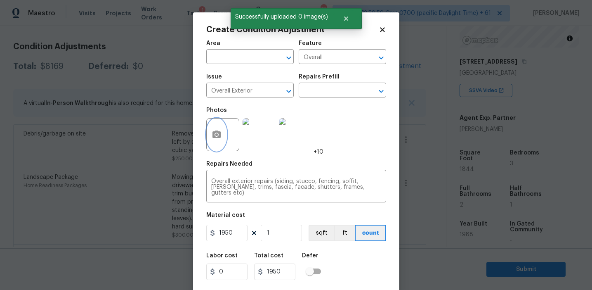
scroll to position [19, 0]
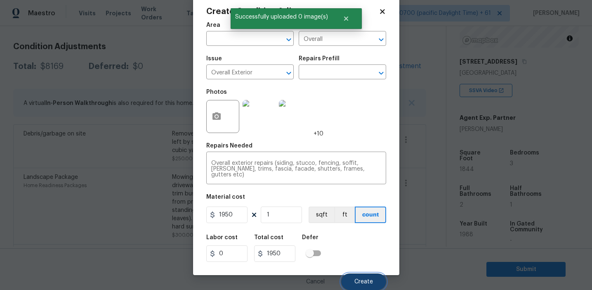
click at [367, 284] on button "Create" at bounding box center [363, 281] width 45 height 17
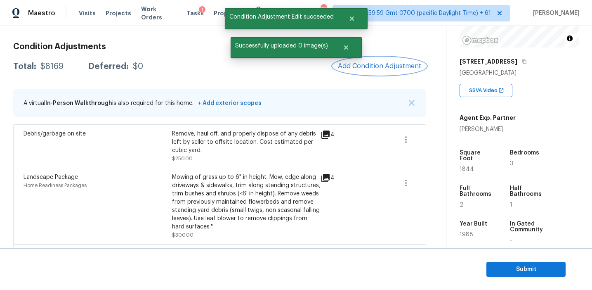
scroll to position [0, 0]
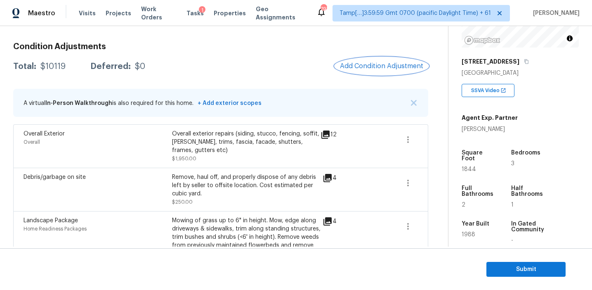
click at [355, 69] on span "Add Condition Adjustment" at bounding box center [381, 65] width 83 height 7
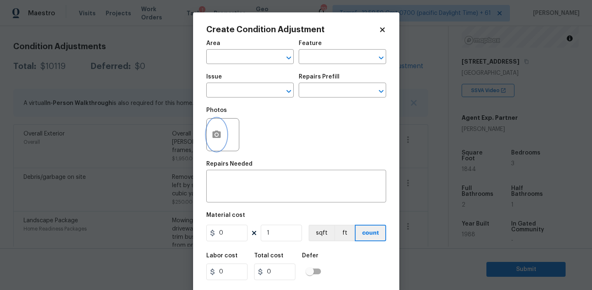
click at [217, 138] on icon "button" at bounding box center [217, 133] width 8 height 7
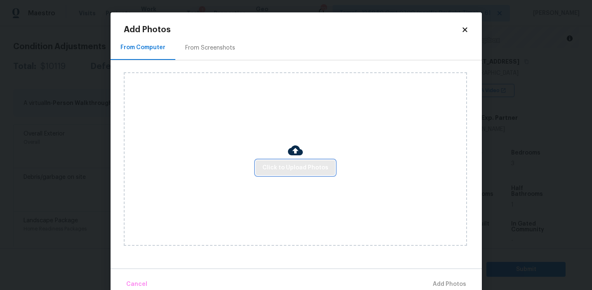
click at [271, 161] on button "Click to Upload Photos" at bounding box center [295, 167] width 79 height 15
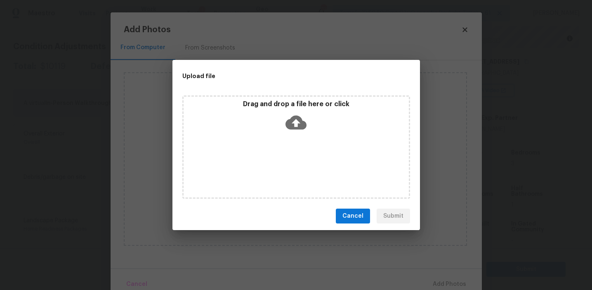
click at [268, 88] on div "Upload file" at bounding box center [278, 76] width 210 height 32
click at [268, 97] on div "Drag and drop a file here or click" at bounding box center [296, 146] width 228 height 103
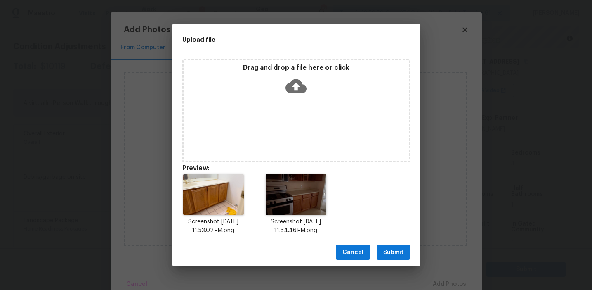
click at [391, 236] on div "Screenshot [DATE] 11.53.02 PM.png Screenshot [DATE] 11.54.46 PM.png" at bounding box center [297, 204] width 248 height 81
click at [392, 245] on button "Submit" at bounding box center [393, 252] width 33 height 15
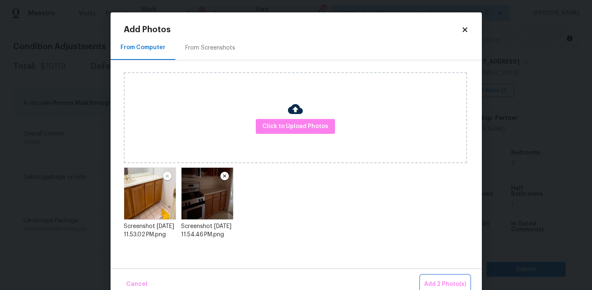
click at [435, 279] on span "Add 2 Photo(s)" at bounding box center [445, 284] width 42 height 10
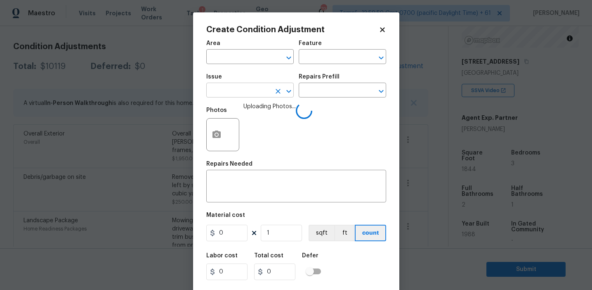
click at [247, 88] on input "text" at bounding box center [238, 91] width 64 height 13
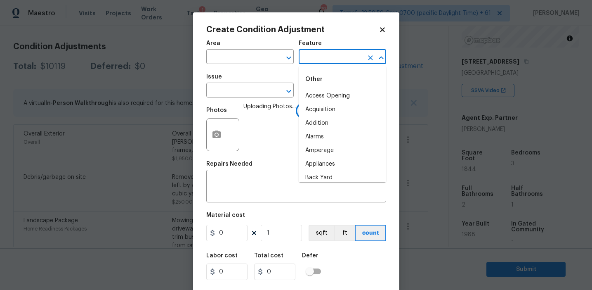
click at [322, 52] on input "text" at bounding box center [331, 57] width 64 height 13
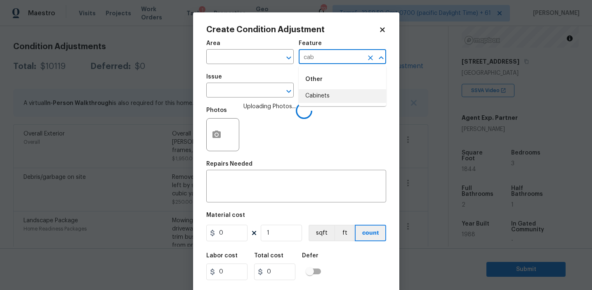
click at [328, 94] on li "Cabinets" at bounding box center [342, 96] width 87 height 14
type input "Cabinets"
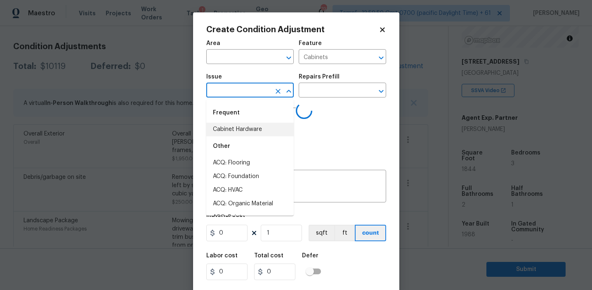
click at [247, 132] on li "Cabinet Hardware" at bounding box center [249, 130] width 87 height 14
type input "Cabinet Hardware"
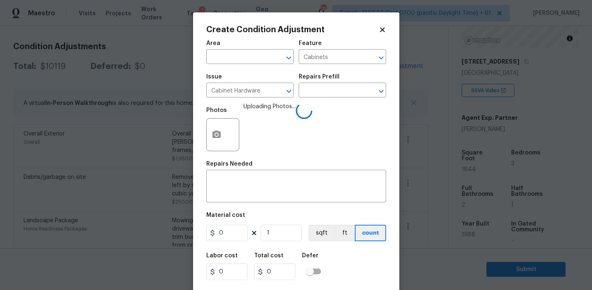
click at [250, 206] on div "Area ​ Feature Cabinets ​ Issue Cabinet Hardware ​ Repairs Prefill ​ Photos Upl…" at bounding box center [296, 171] width 180 height 272
click at [246, 187] on textarea at bounding box center [296, 186] width 170 height 17
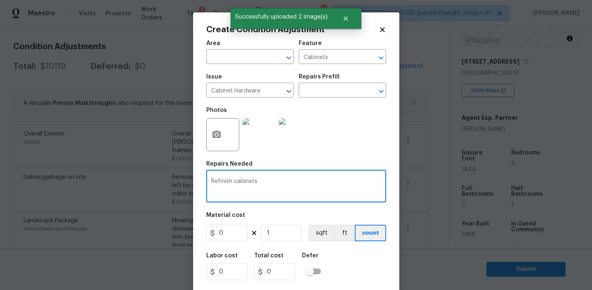
type textarea "Refinish cabinets"
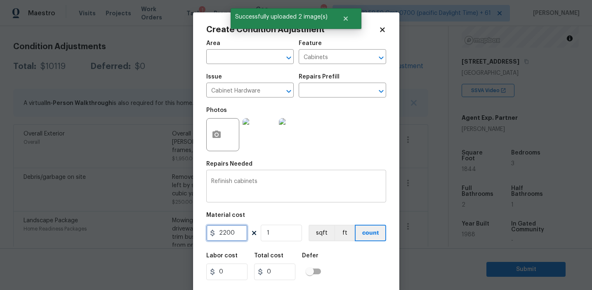
type input "2200"
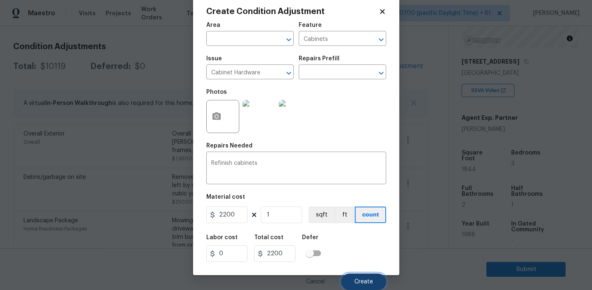
click at [357, 279] on span "Create" at bounding box center [364, 282] width 19 height 6
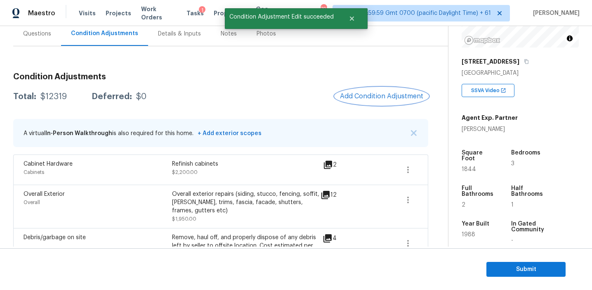
scroll to position [76, 0]
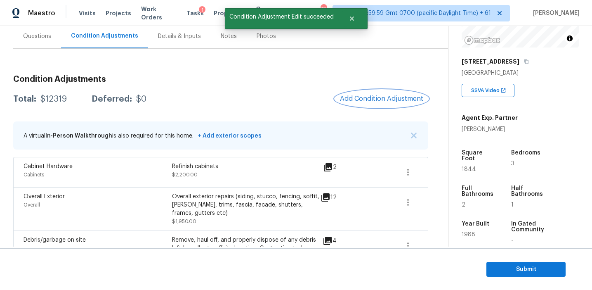
click at [373, 104] on button "Add Condition Adjustment" at bounding box center [381, 98] width 93 height 17
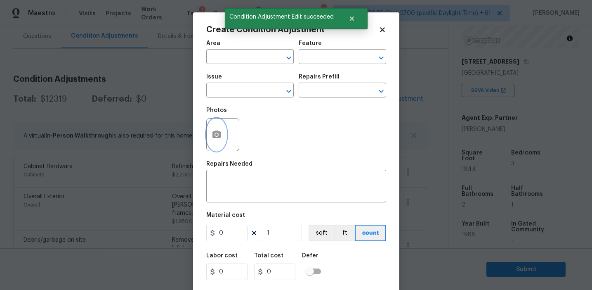
click at [214, 142] on button "button" at bounding box center [217, 134] width 20 height 32
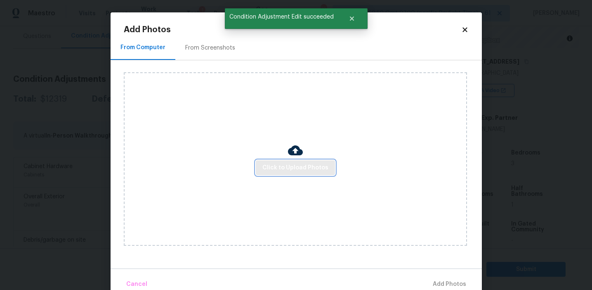
click at [280, 161] on button "Click to Upload Photos" at bounding box center [295, 167] width 79 height 15
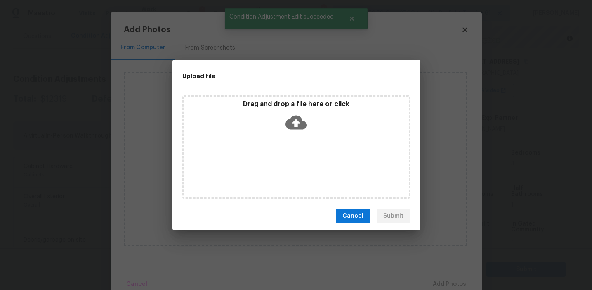
click at [280, 105] on p "Drag and drop a file here or click" at bounding box center [296, 104] width 225 height 9
